Goal: Check status: Check status

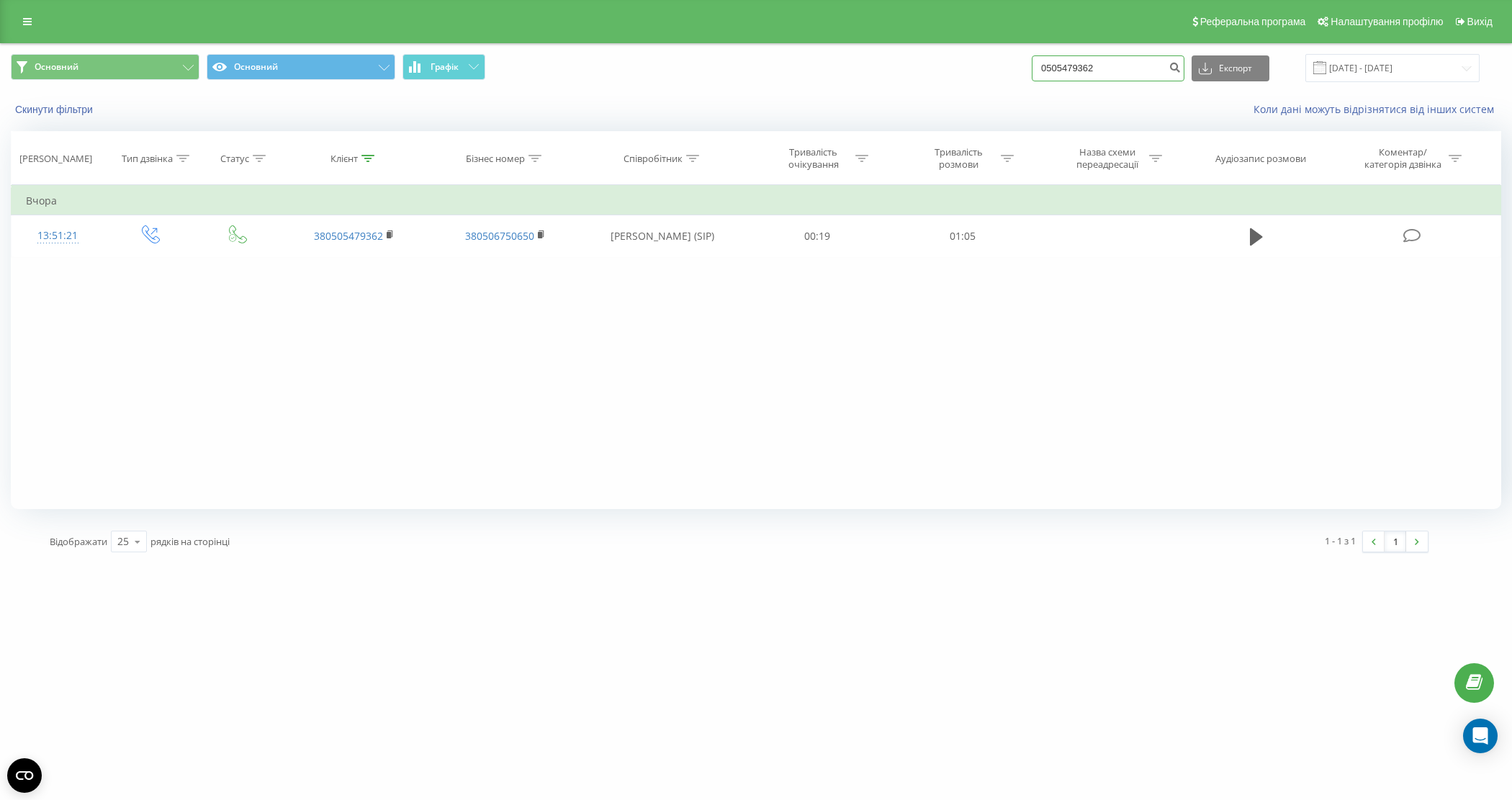
paste input "995321905"
drag, startPoint x: 1119, startPoint y: 70, endPoint x: 1165, endPoint y: 81, distance: 47.3
click at [999, 56] on div "Основний Основний Графік 0505479362 Експорт .csv .xls .xlsx [DATE] - [DATE]" at bounding box center [756, 68] width 1490 height 28
type input "0995321905"
click at [1184, 60] on button "submit" at bounding box center [1174, 69] width 20 height 26
